Goal: Information Seeking & Learning: Learn about a topic

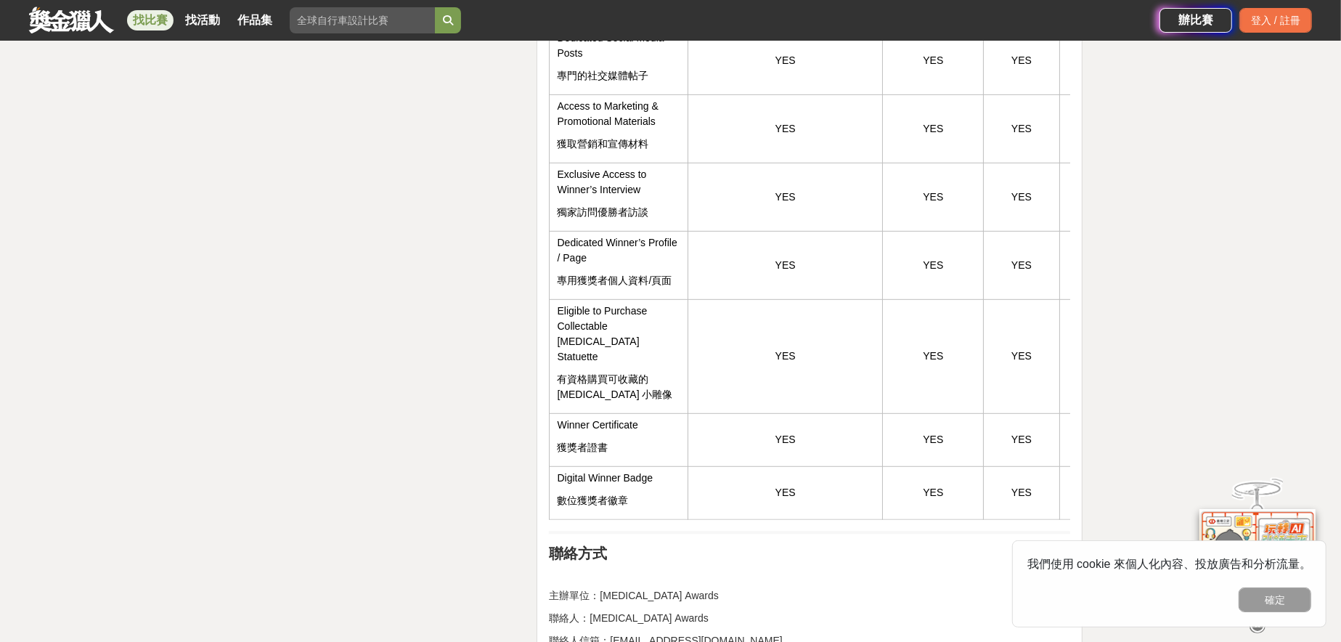
scroll to position [3172, 0]
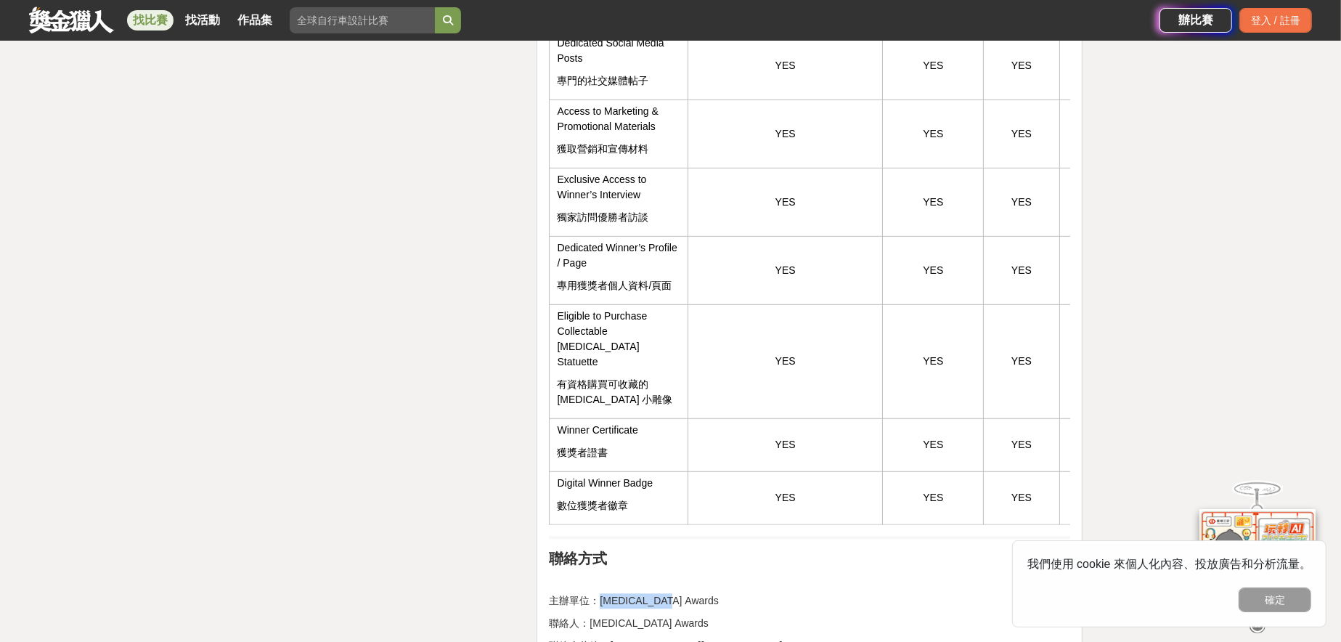
drag, startPoint x: 598, startPoint y: 522, endPoint x: 685, endPoint y: 520, distance: 87.1
click at [685, 593] on p "主辦單位：[MEDICAL_DATA] Awards" at bounding box center [809, 600] width 521 height 15
copy p "[MEDICAL_DATA] Awards"
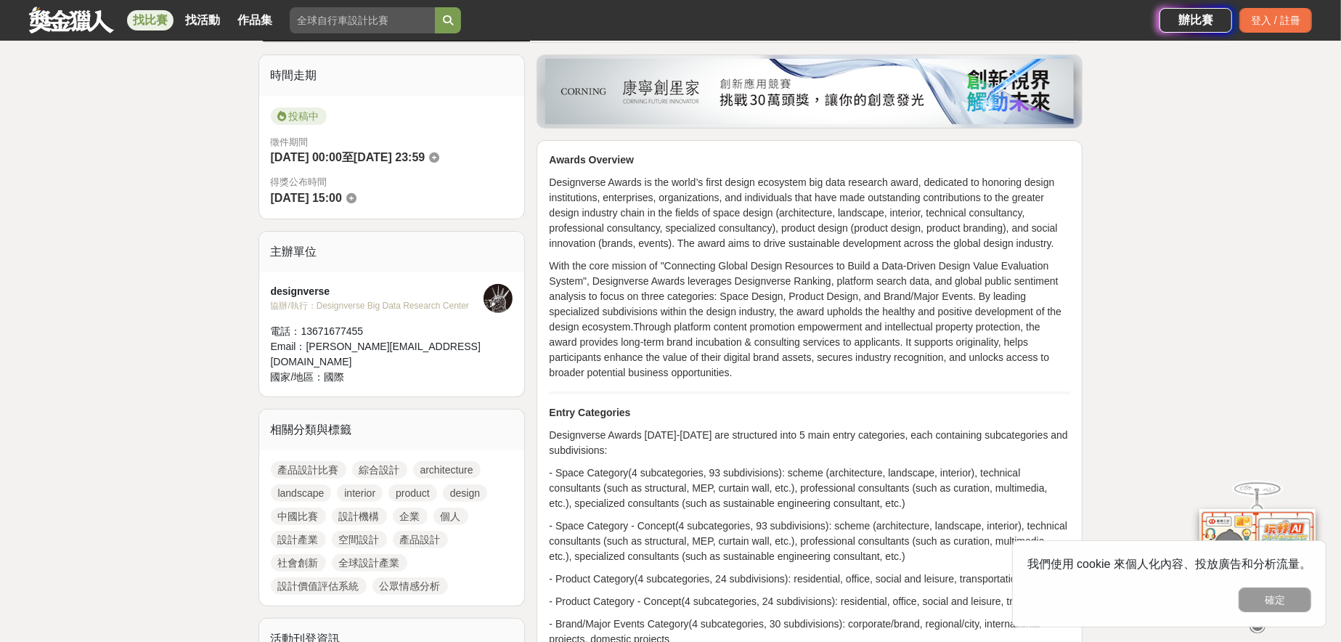
scroll to position [387, 0]
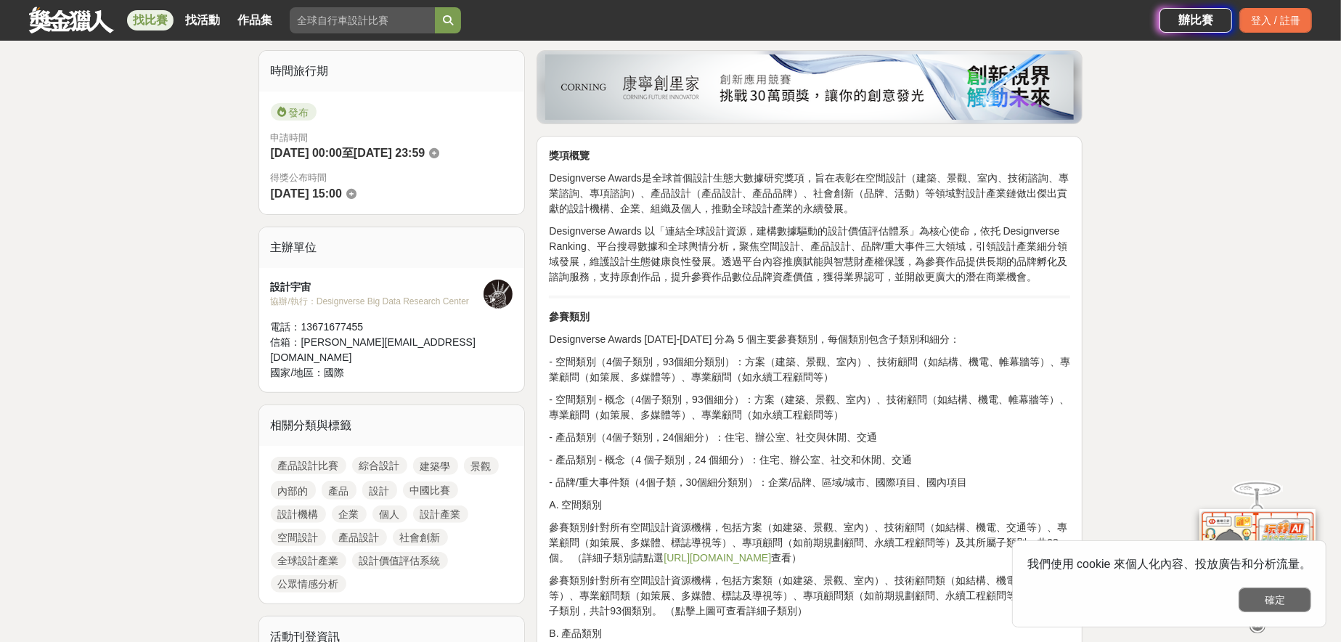
click at [1275, 600] on button "確定" at bounding box center [1274, 599] width 73 height 25
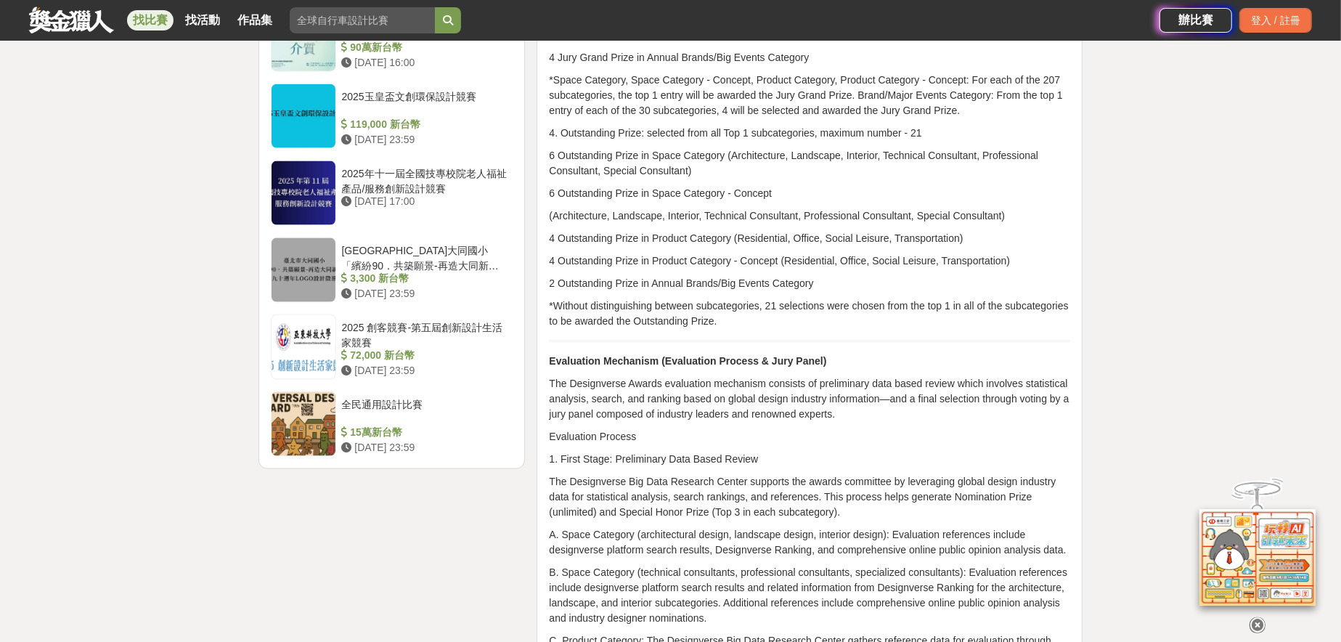
scroll to position [1742, 0]
